Goal: Information Seeking & Learning: Learn about a topic

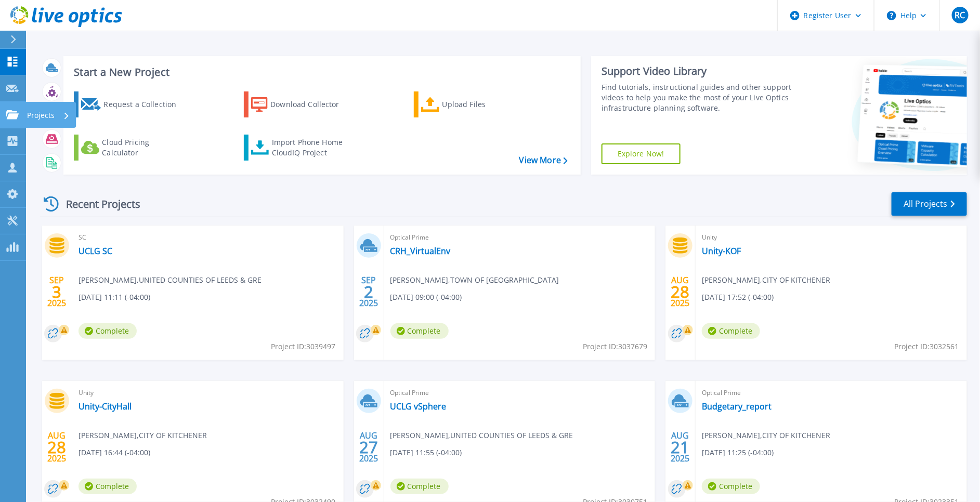
click at [9, 112] on icon at bounding box center [12, 114] width 12 height 9
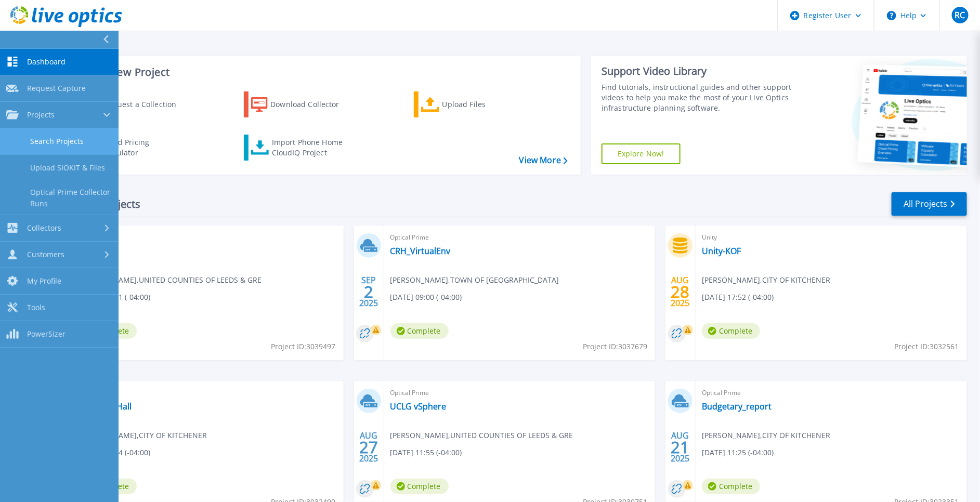
click at [64, 138] on link "Search Projects" at bounding box center [59, 141] width 119 height 27
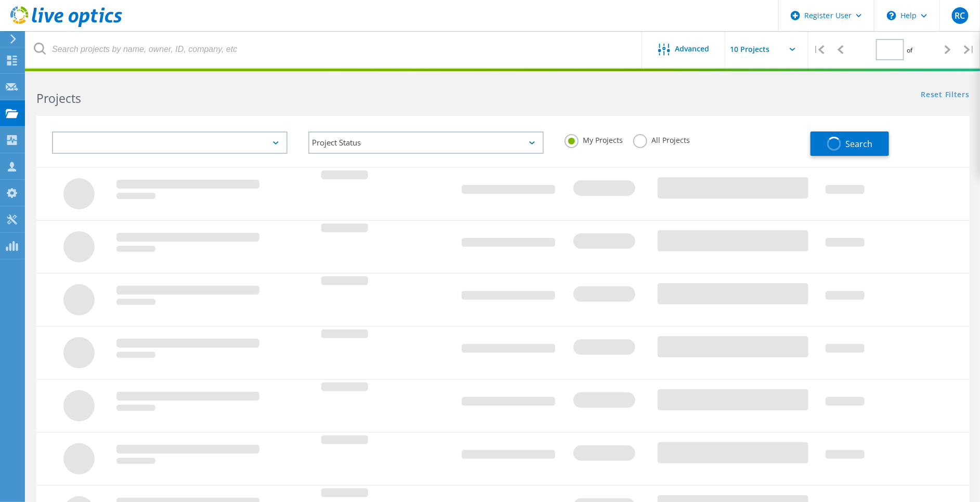
type input "1"
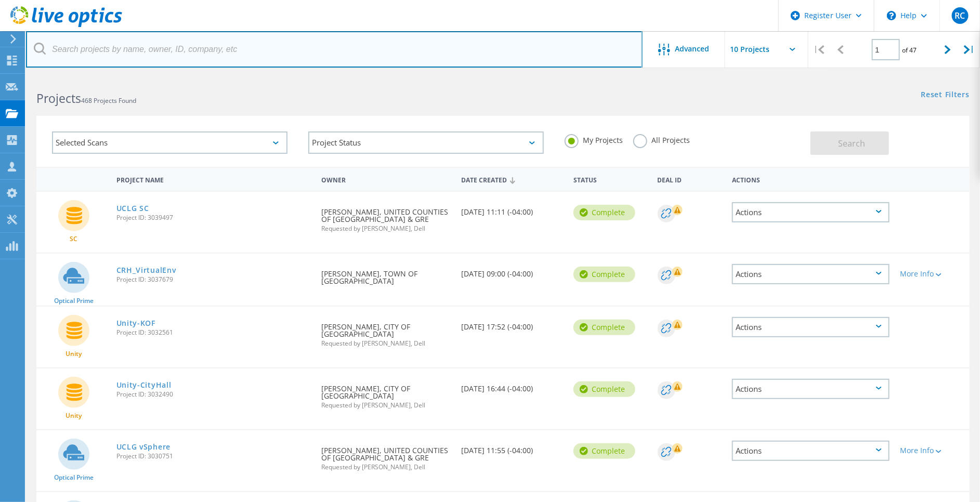
click at [151, 51] on input "text" at bounding box center [334, 49] width 616 height 36
paste input "lpotesti@lakeheadu.ca"
type input "lpotesti@lakeheadu.ca"
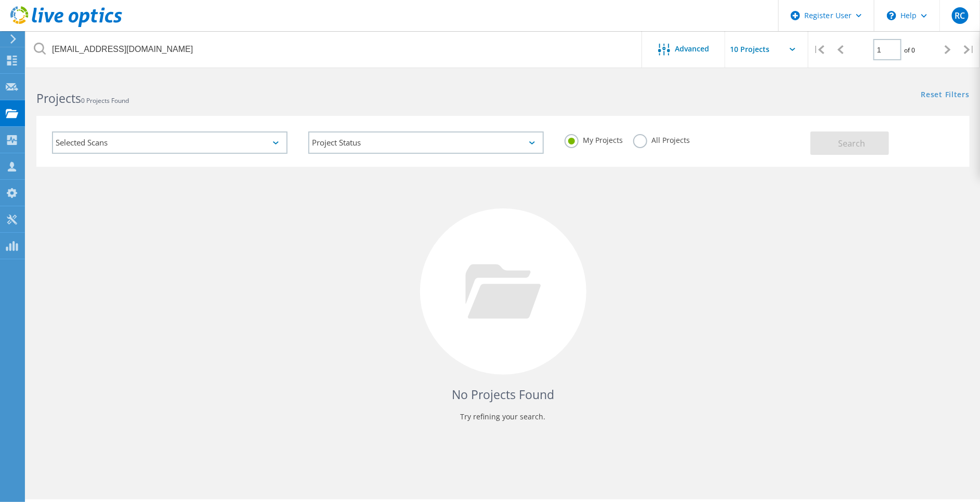
click at [637, 138] on label "All Projects" at bounding box center [661, 139] width 57 height 10
click at [0, 0] on input "All Projects" at bounding box center [0, 0] width 0 height 0
click at [571, 137] on label "My Projects" at bounding box center [593, 139] width 58 height 10
click at [0, 0] on input "My Projects" at bounding box center [0, 0] width 0 height 0
click at [641, 139] on label "All Projects" at bounding box center [661, 139] width 57 height 10
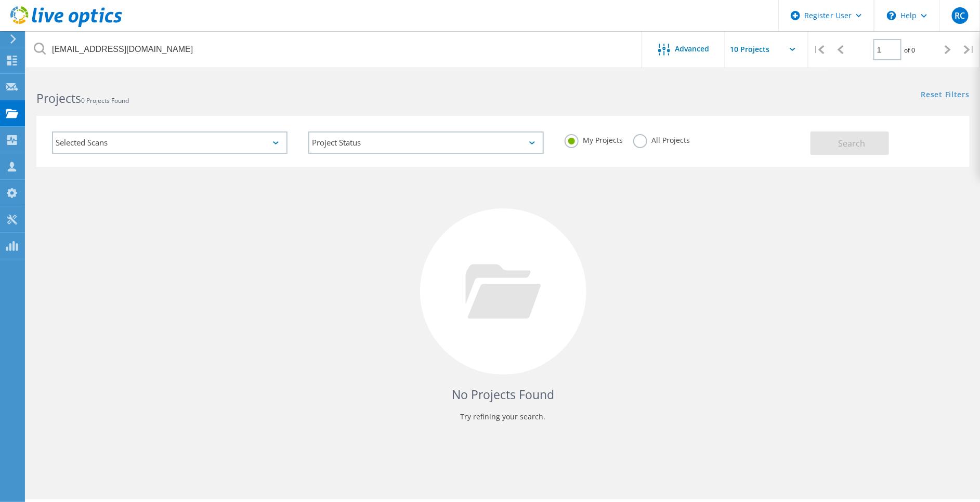
click at [0, 0] on input "All Projects" at bounding box center [0, 0] width 0 height 0
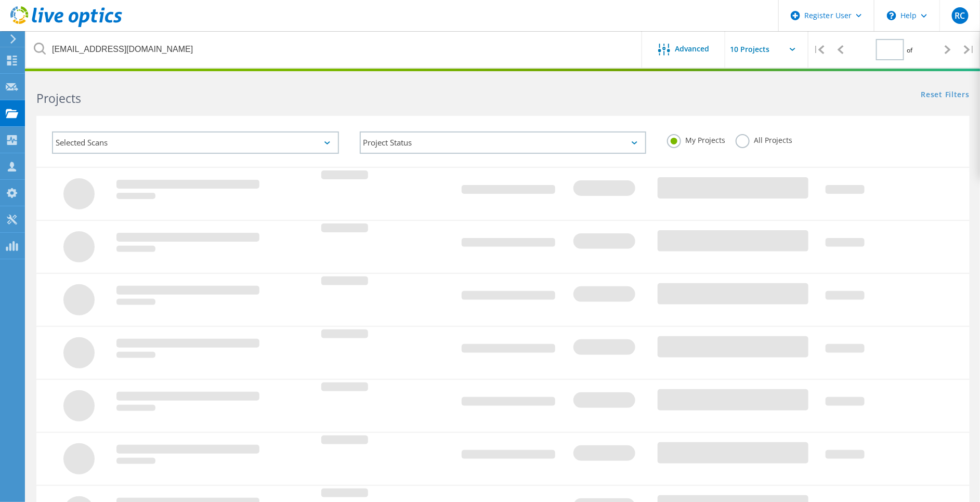
type input "1"
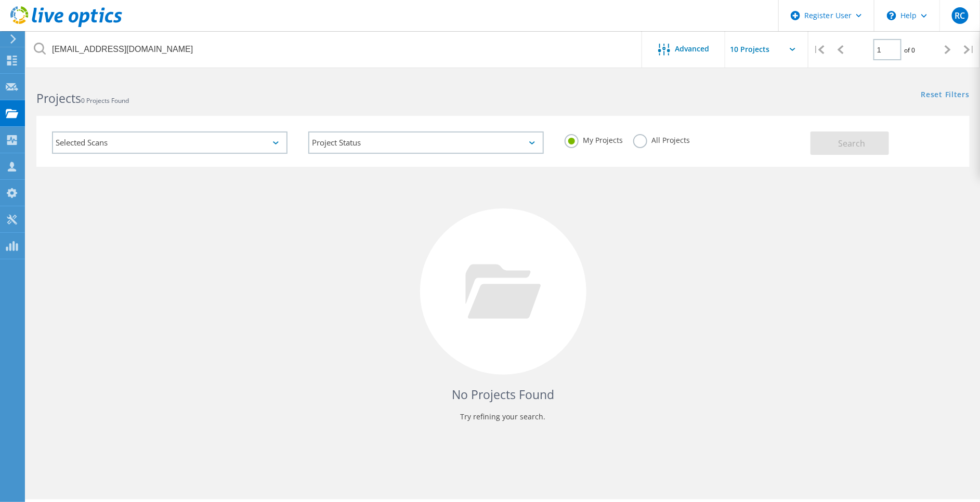
click at [641, 143] on label "All Projects" at bounding box center [661, 139] width 57 height 10
click at [0, 0] on input "All Projects" at bounding box center [0, 0] width 0 height 0
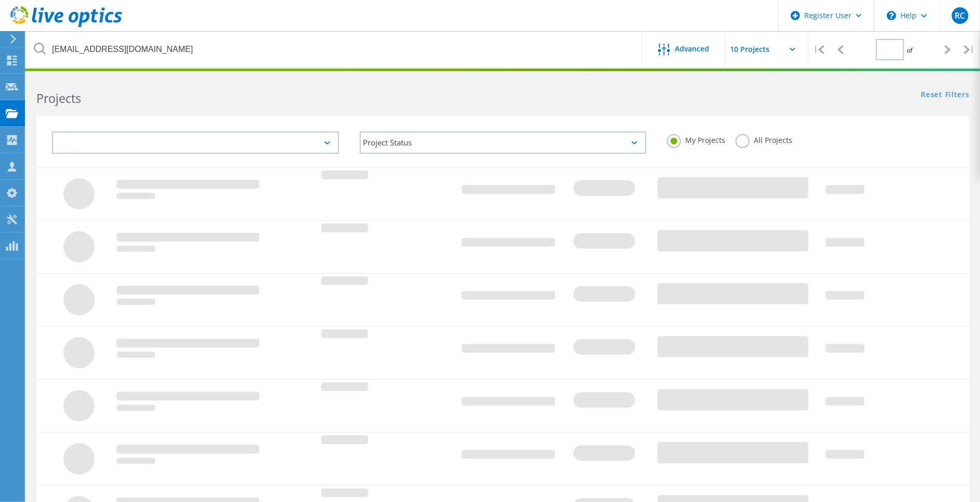
type input "1"
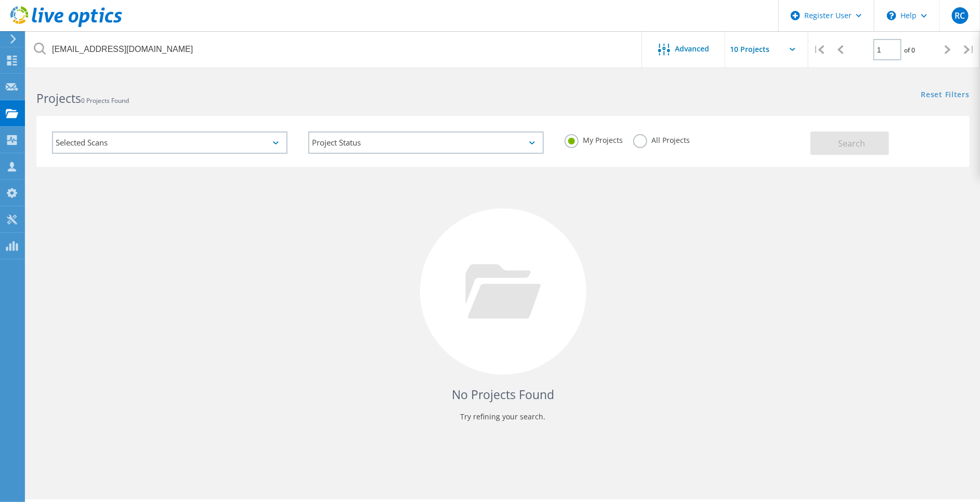
click at [48, 23] on icon at bounding box center [66, 16] width 112 height 21
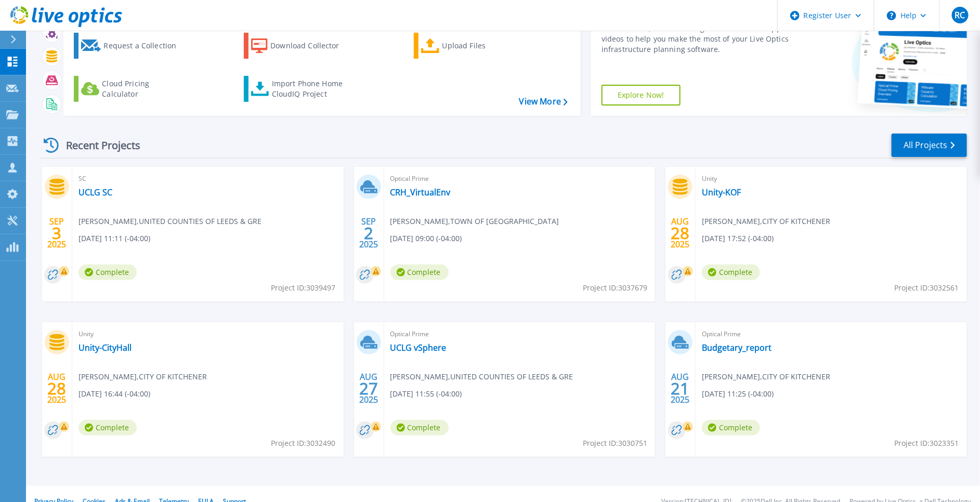
scroll to position [73, 0]
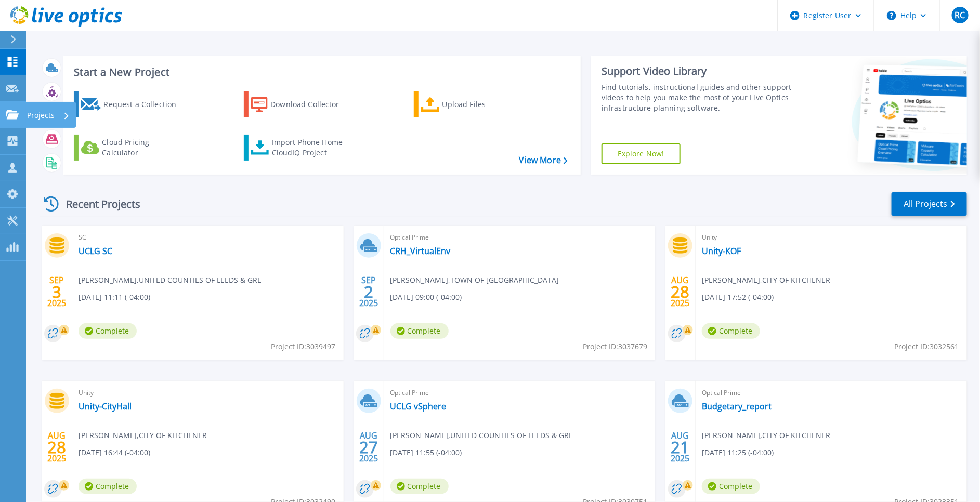
click at [14, 116] on icon at bounding box center [12, 114] width 12 height 9
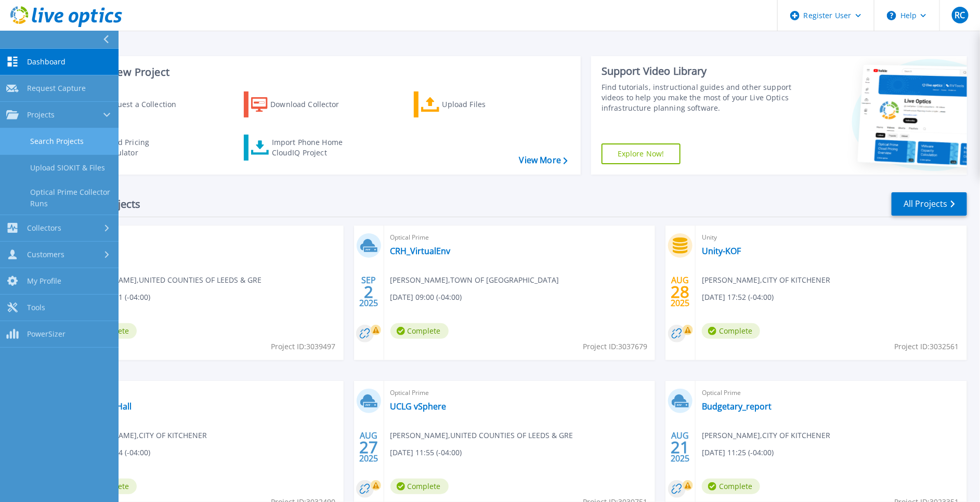
click at [92, 139] on link "Search Projects" at bounding box center [59, 141] width 119 height 27
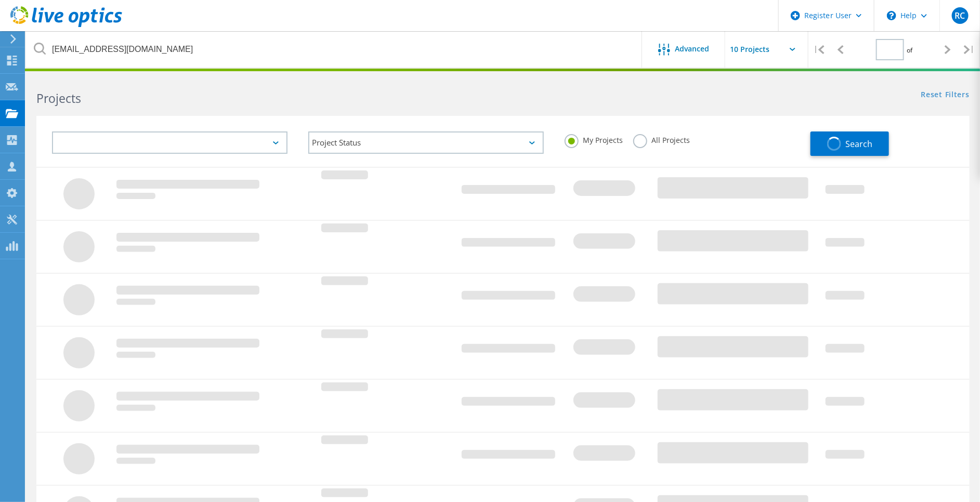
type input "1"
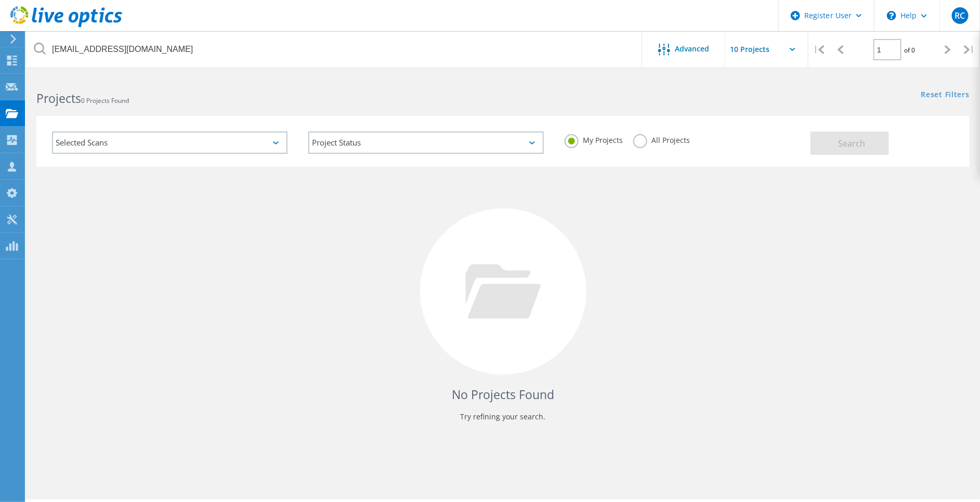
click at [636, 141] on label "All Projects" at bounding box center [661, 139] width 57 height 10
click at [0, 0] on input "All Projects" at bounding box center [0, 0] width 0 height 0
click at [844, 147] on span "Search" at bounding box center [851, 143] width 27 height 11
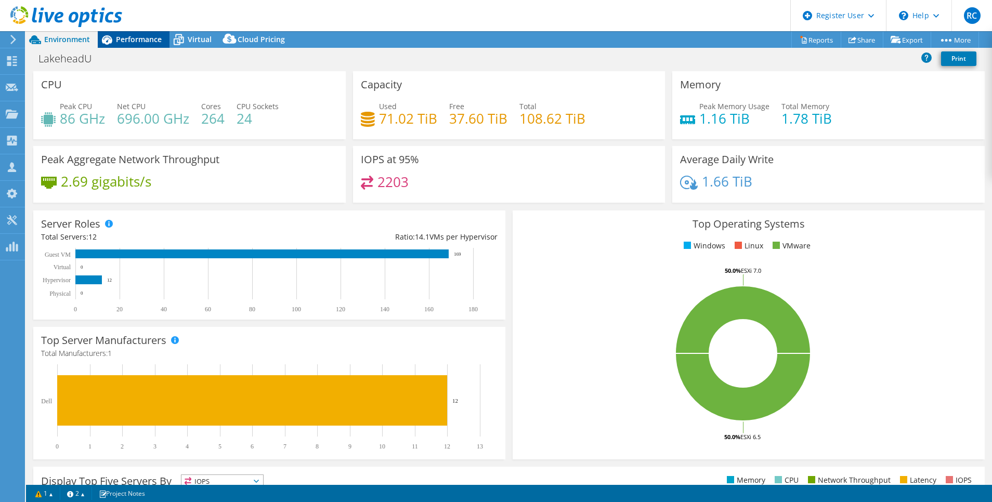
click at [136, 41] on span "Performance" at bounding box center [139, 39] width 46 height 10
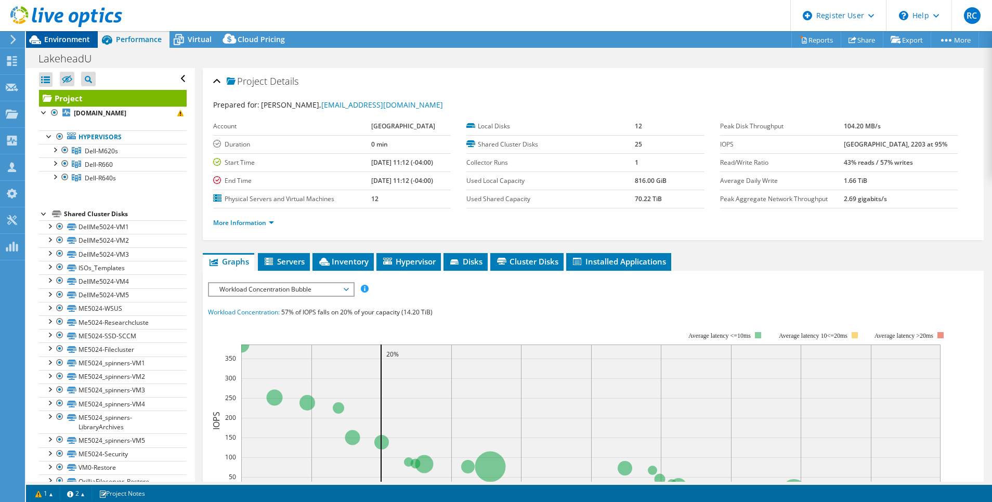
click at [70, 37] on span "Environment" at bounding box center [67, 39] width 46 height 10
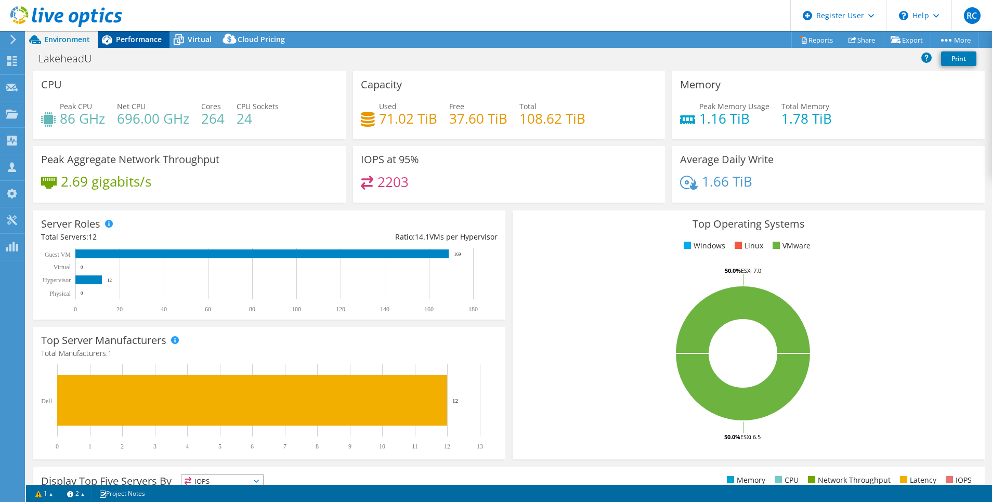
click at [152, 42] on span "Performance" at bounding box center [139, 39] width 46 height 10
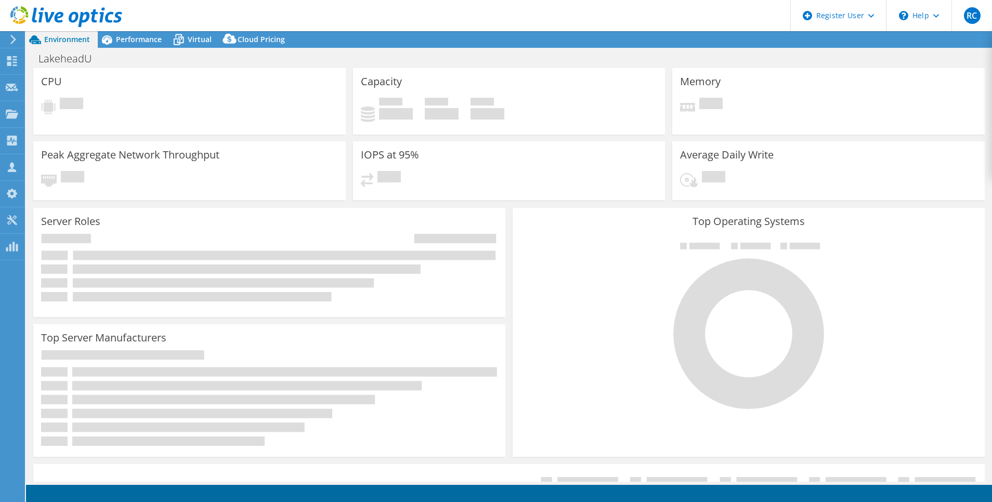
select select "USD"
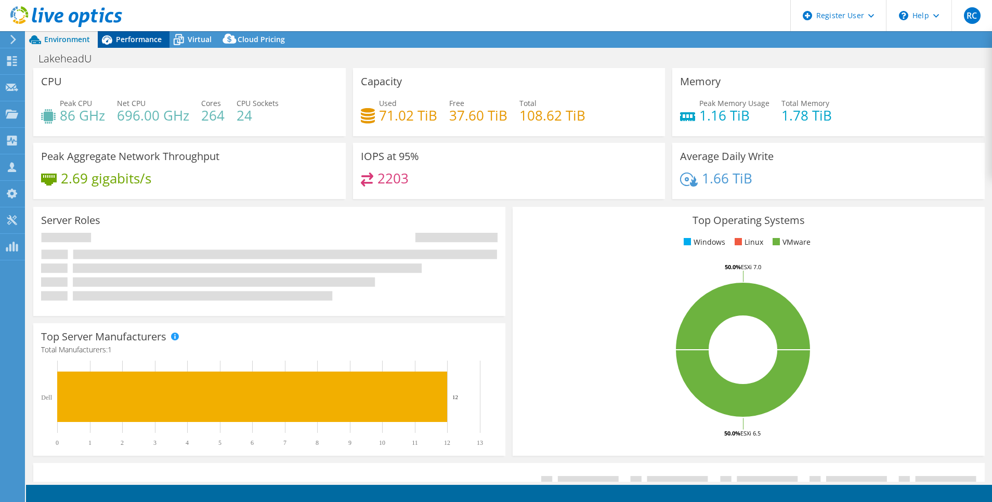
click at [148, 37] on span "Performance" at bounding box center [139, 39] width 46 height 10
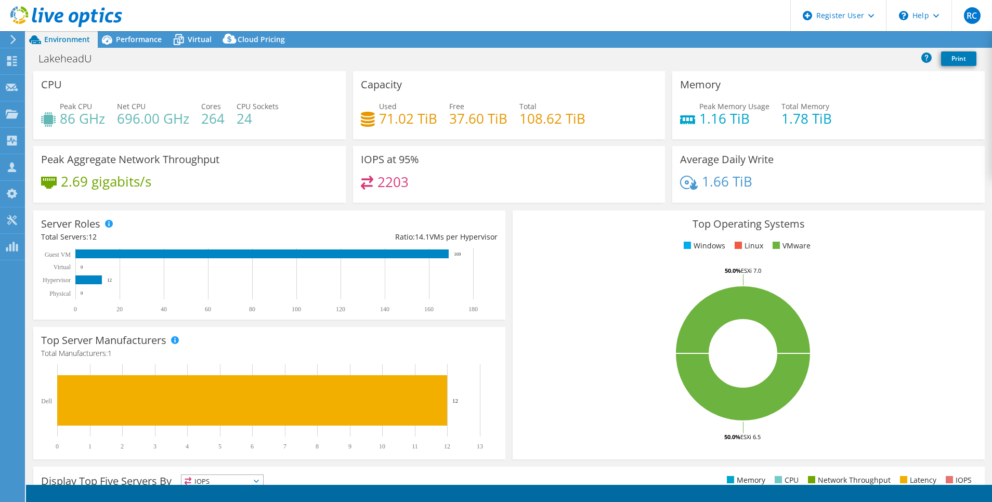
select select "[GEOGRAPHIC_DATA]"
select select "CAD"
click at [135, 41] on span "Performance" at bounding box center [139, 39] width 46 height 10
